Goal: Find specific page/section: Find specific page/section

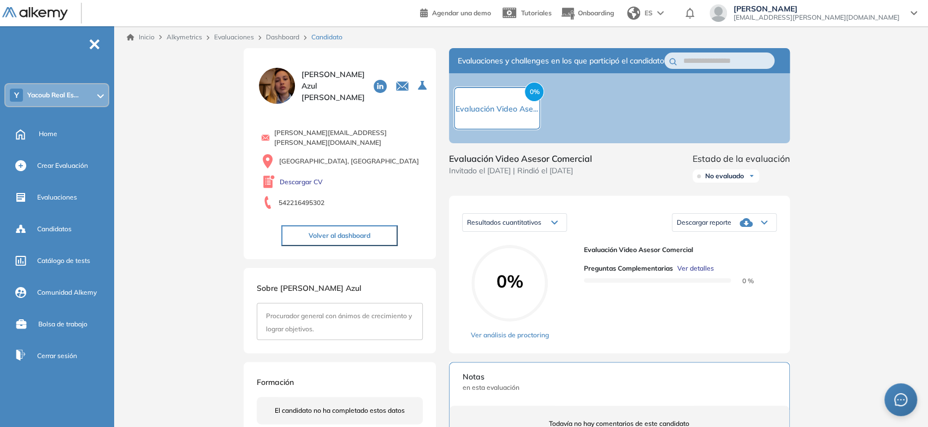
scroll to position [2, 0]
click at [143, 34] on div "Inicio Alkymetrics Evaluaciones Dashboard Candidato" at bounding box center [523, 37] width 810 height 22
click at [143, 34] on link "Inicio" at bounding box center [141, 37] width 28 height 10
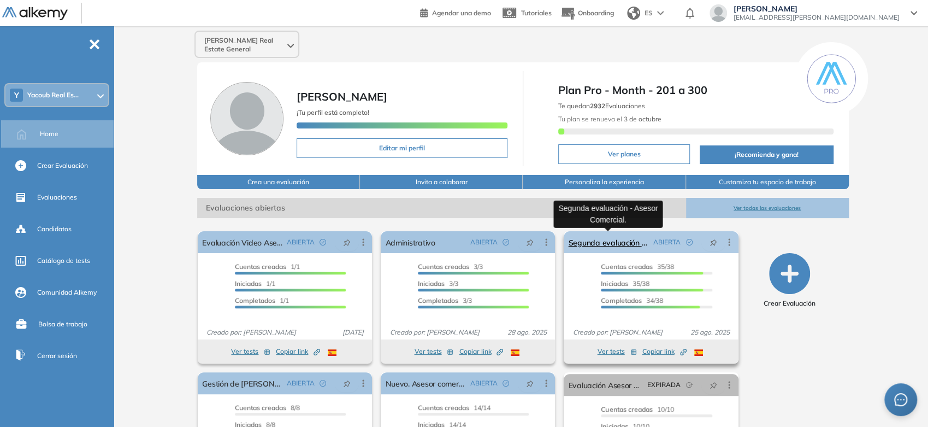
click at [629, 241] on link "Segunda evaluación - Asesor Comercial." at bounding box center [608, 242] width 80 height 22
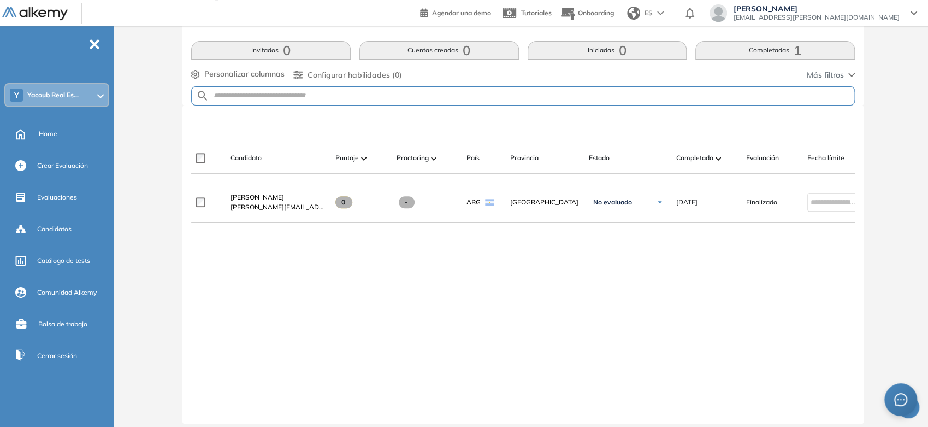
scroll to position [236, 0]
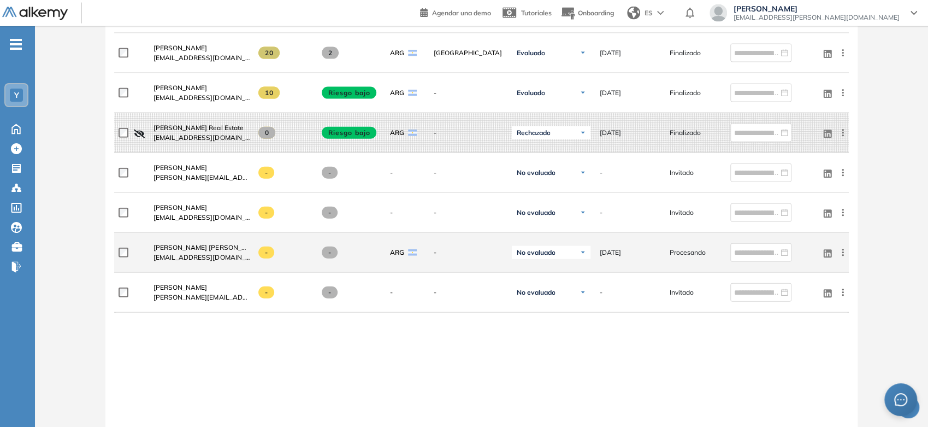
scroll to position [1635, 0]
